Goal: Transaction & Acquisition: Download file/media

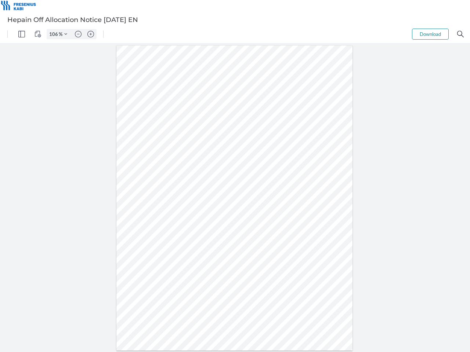
click at [22, 34] on img "Panel" at bounding box center [21, 34] width 7 height 7
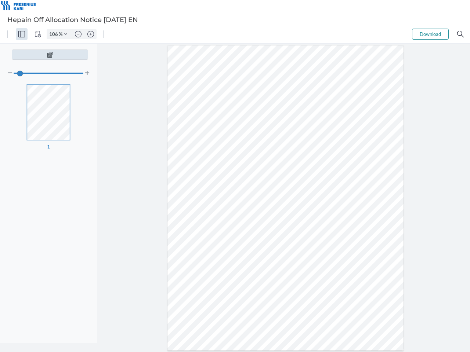
click at [38, 34] on img "View Controls" at bounding box center [37, 34] width 7 height 7
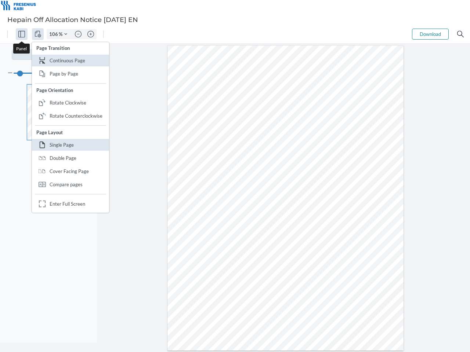
click at [55, 34] on input "106" at bounding box center [53, 34] width 12 height 7
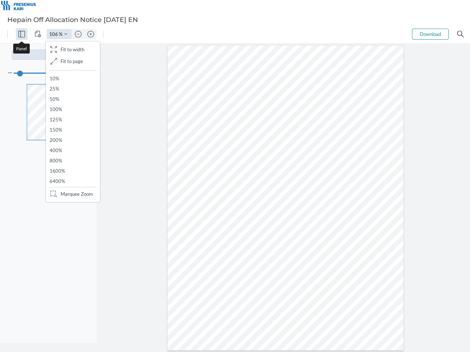
click at [66, 34] on img "Zoom Controls" at bounding box center [65, 34] width 3 height 3
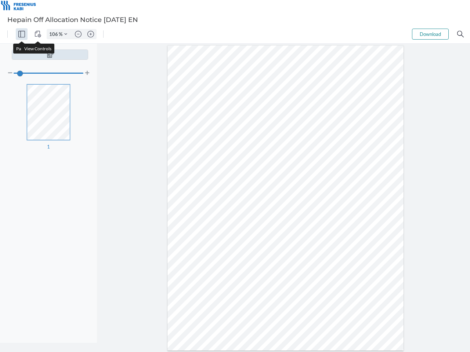
click at [78, 34] on img "Zoom out" at bounding box center [78, 34] width 7 height 7
click at [91, 34] on img "Zoom in" at bounding box center [90, 34] width 7 height 7
type input "106"
click at [430, 34] on button "Download" at bounding box center [430, 34] width 37 height 11
click at [460, 34] on img "Search" at bounding box center [460, 34] width 7 height 7
